Goal: Go to known website: Access a specific website the user already knows

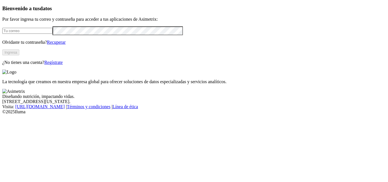
type input "[EMAIL_ADDRESS][PERSON_NAME][DOMAIN_NAME]"
click input "submit" at bounding box center [0, 0] width 0 height 0
